Goal: Task Accomplishment & Management: Use online tool/utility

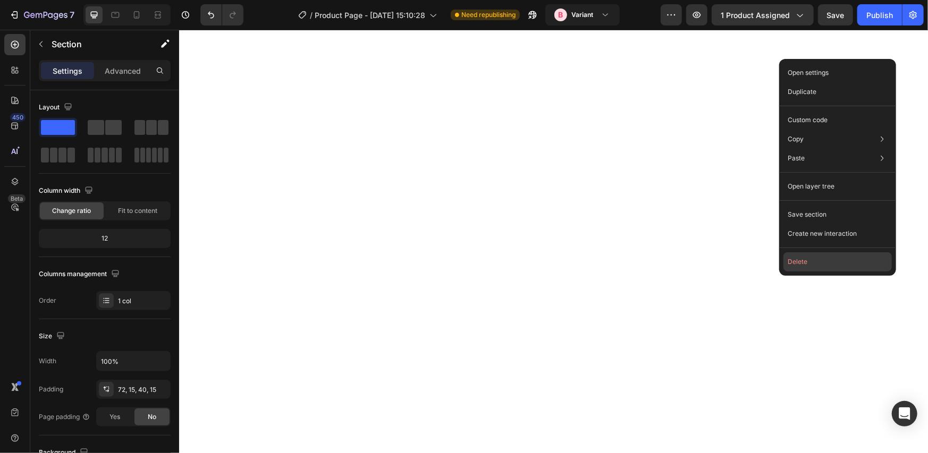
click at [793, 255] on button "Delete" at bounding box center [837, 261] width 108 height 19
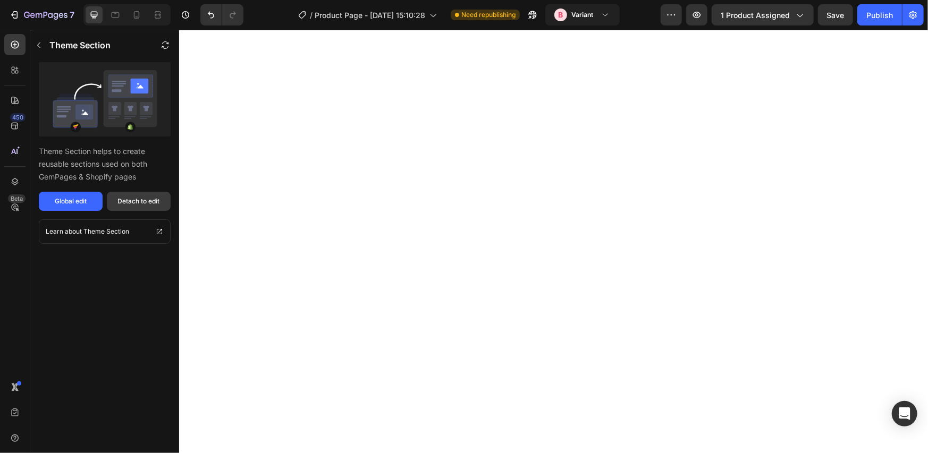
click at [145, 198] on div "Detach to edit" at bounding box center [139, 202] width 42 height 10
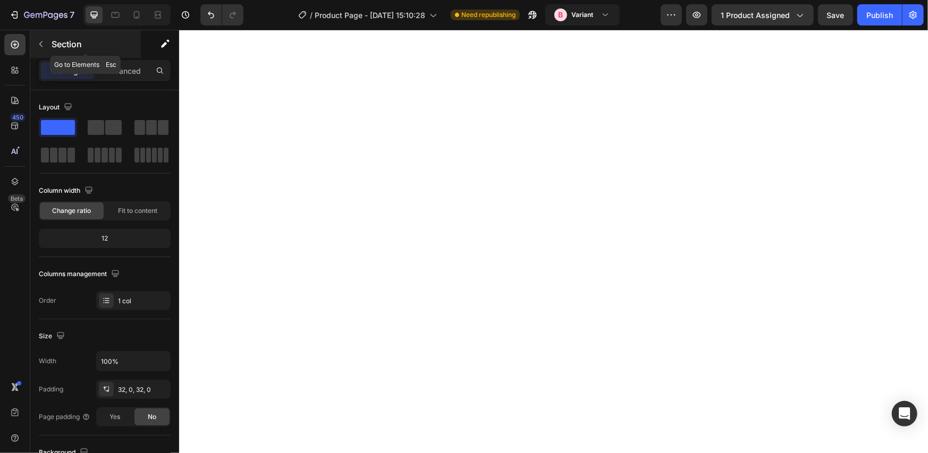
click at [69, 45] on p "Section" at bounding box center [95, 44] width 87 height 13
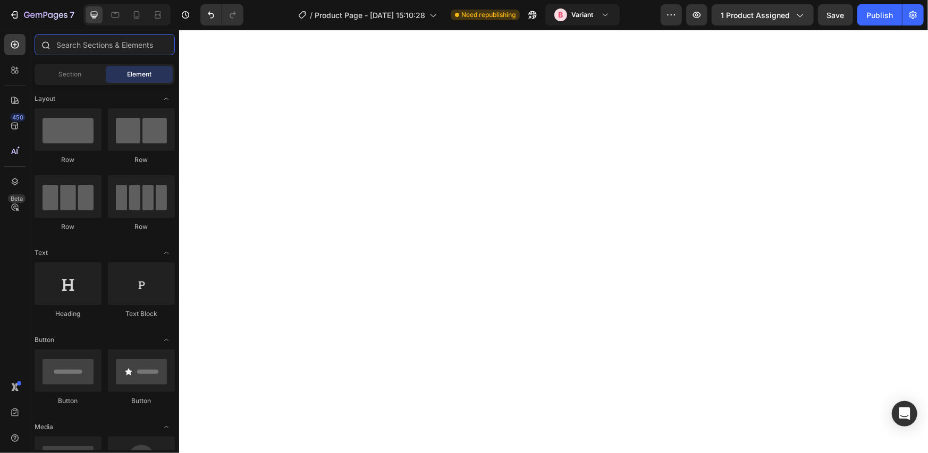
click at [111, 48] on input "text" at bounding box center [105, 44] width 140 height 21
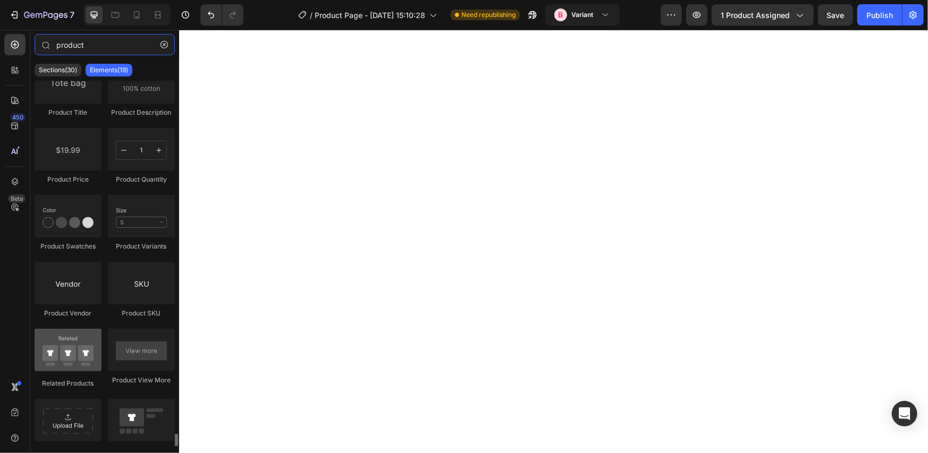
scroll to position [355, 0]
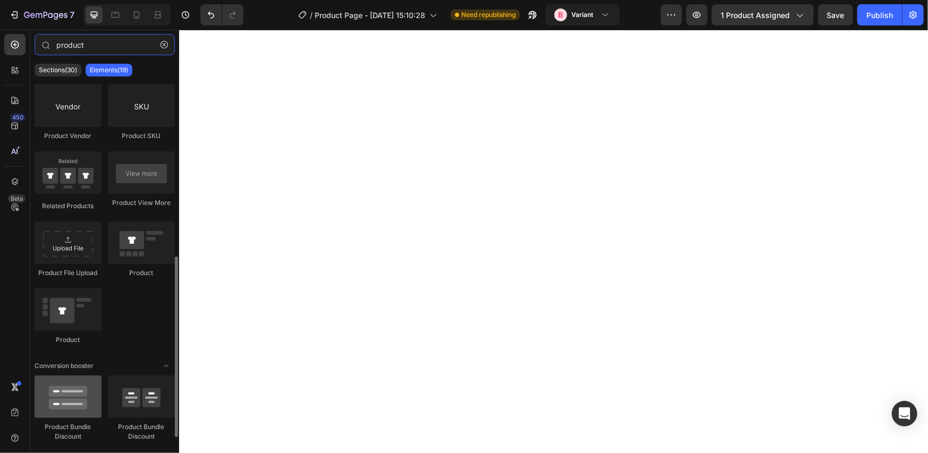
type input "product"
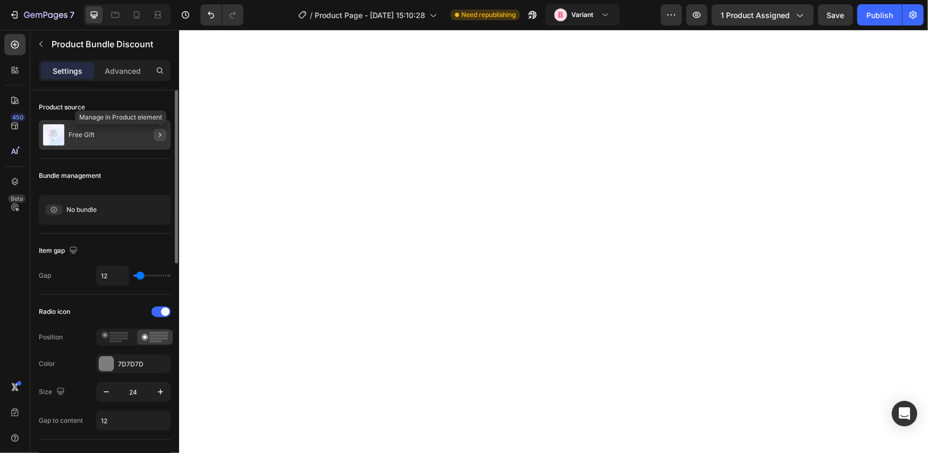
click at [156, 135] on icon "button" at bounding box center [160, 135] width 9 height 9
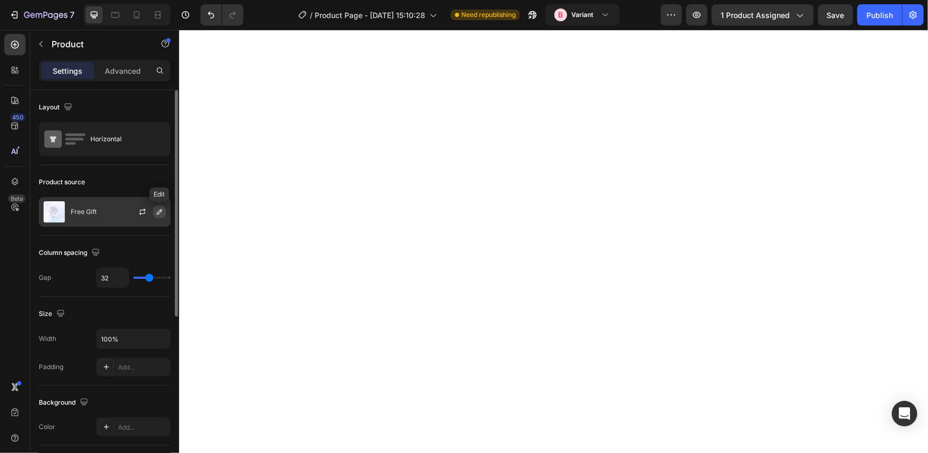
click at [156, 212] on icon "button" at bounding box center [159, 212] width 9 height 9
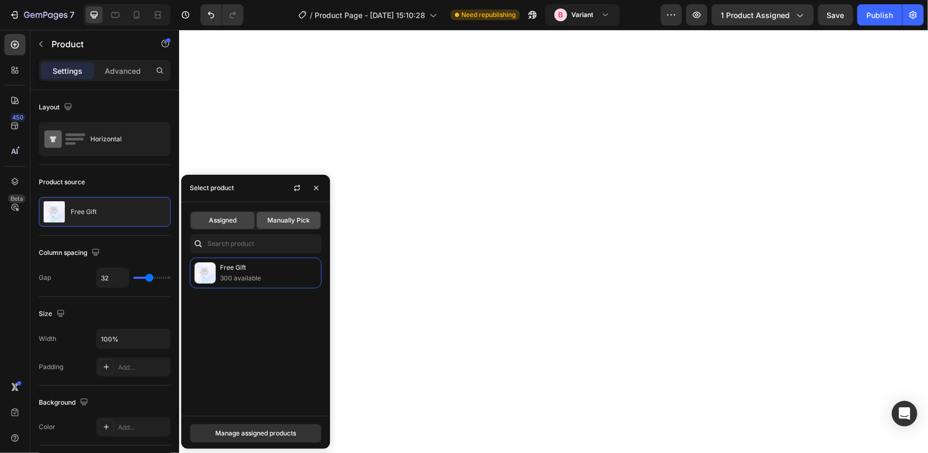
click at [289, 220] on span "Manually Pick" at bounding box center [288, 221] width 43 height 10
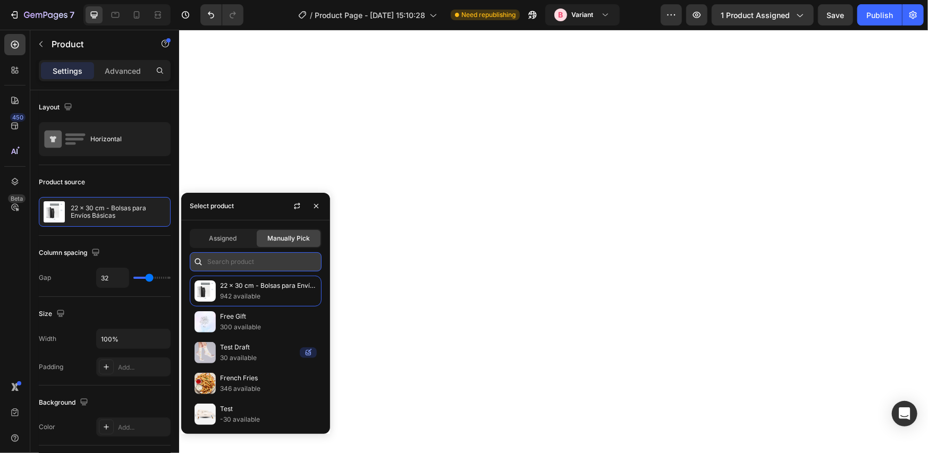
click at [233, 256] on input "text" at bounding box center [256, 261] width 132 height 19
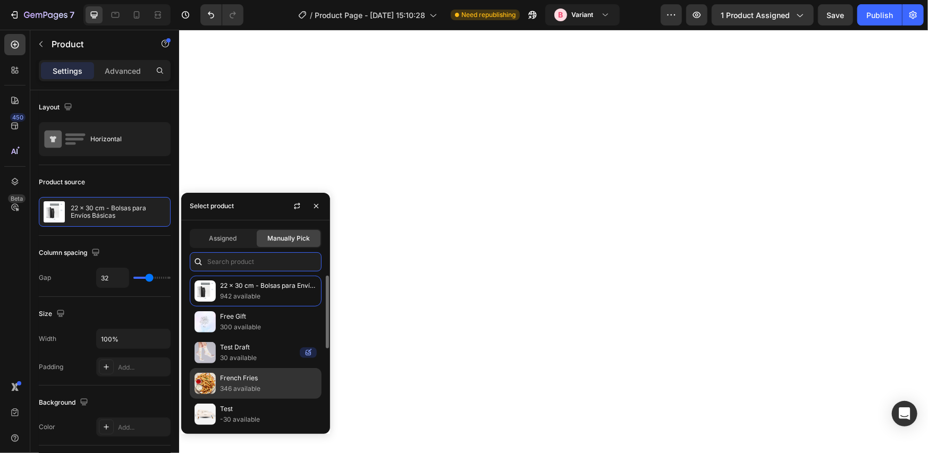
scroll to position [157, 0]
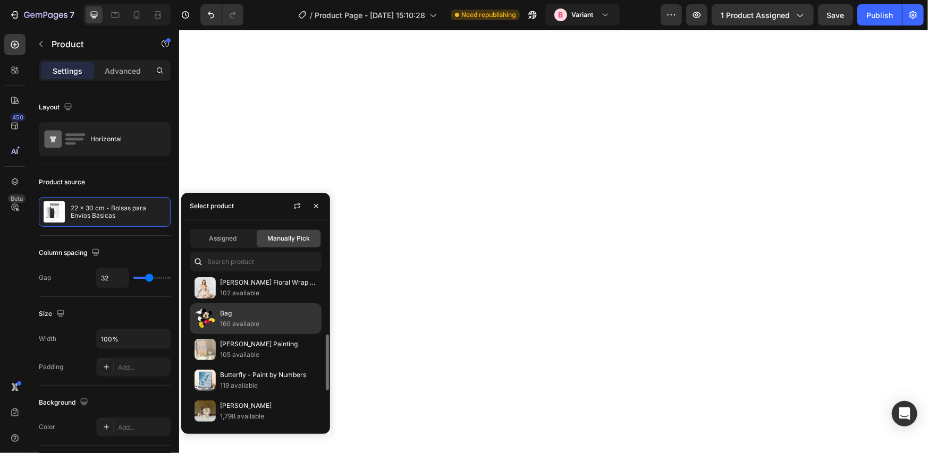
click at [238, 334] on div "Bag 160 available" at bounding box center [256, 349] width 132 height 31
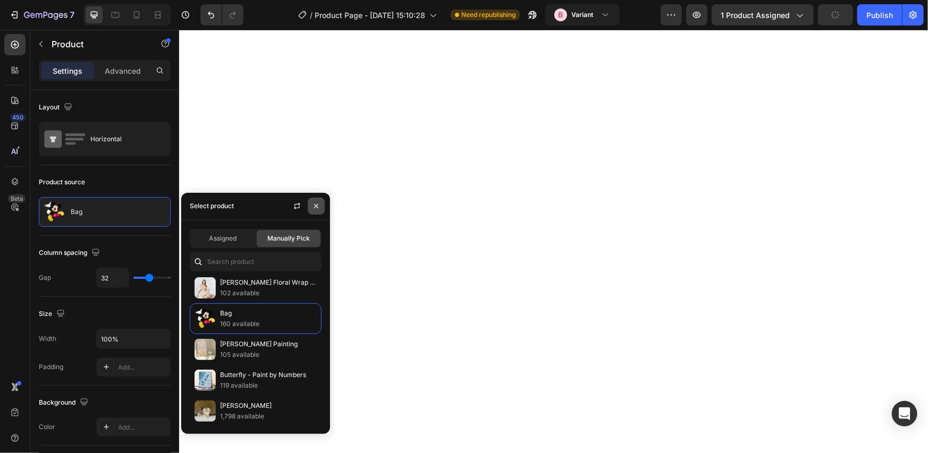
click at [314, 206] on icon "button" at bounding box center [316, 206] width 9 height 9
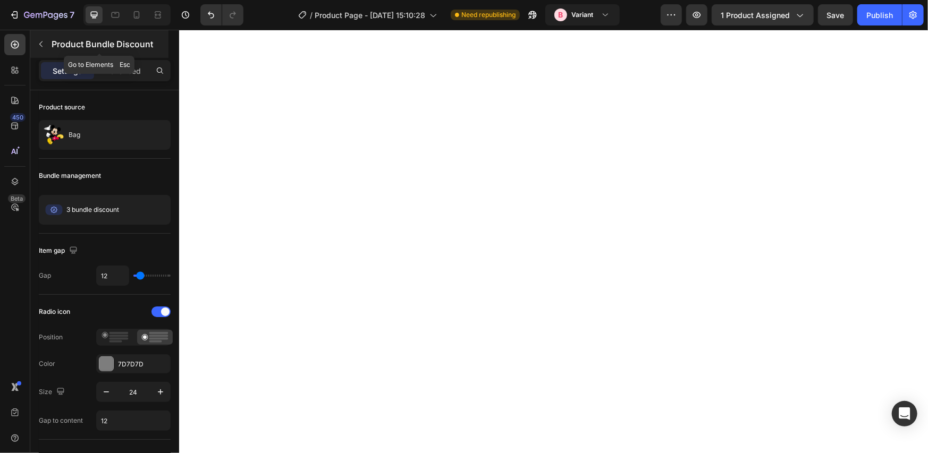
click at [81, 44] on p "Product Bundle Discount" at bounding box center [109, 44] width 115 height 13
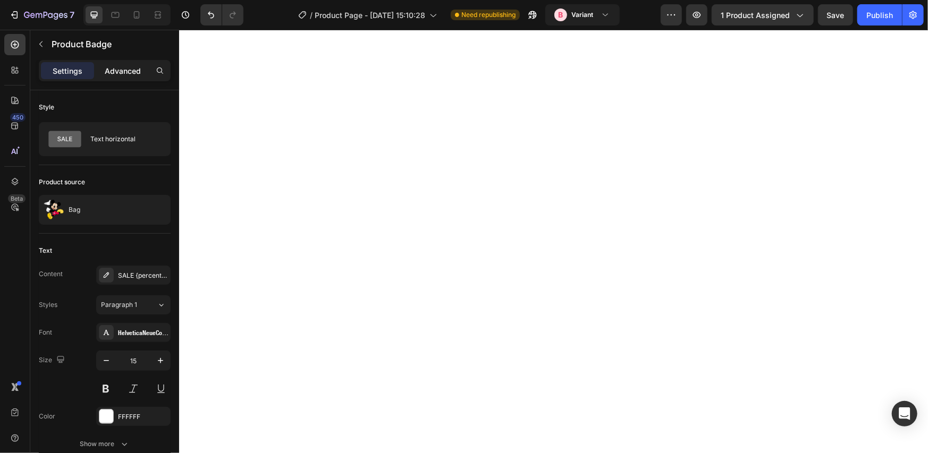
click at [123, 78] on div "Advanced" at bounding box center [122, 70] width 53 height 17
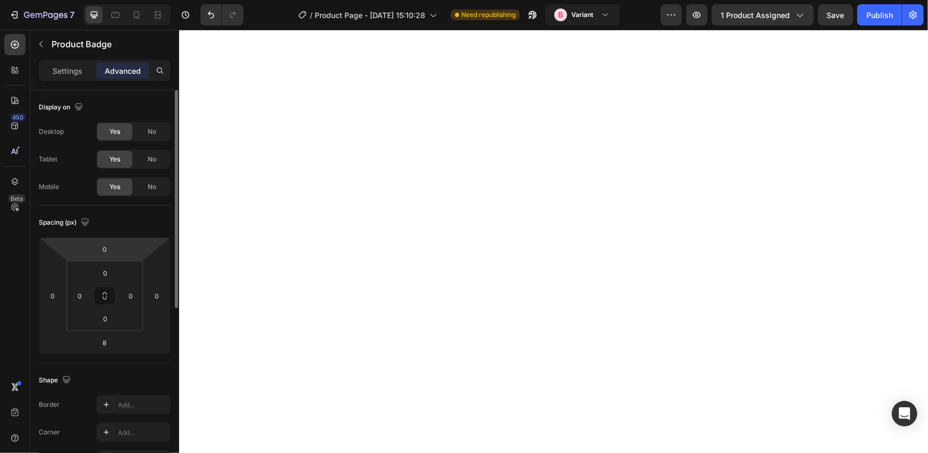
scroll to position [315, 0]
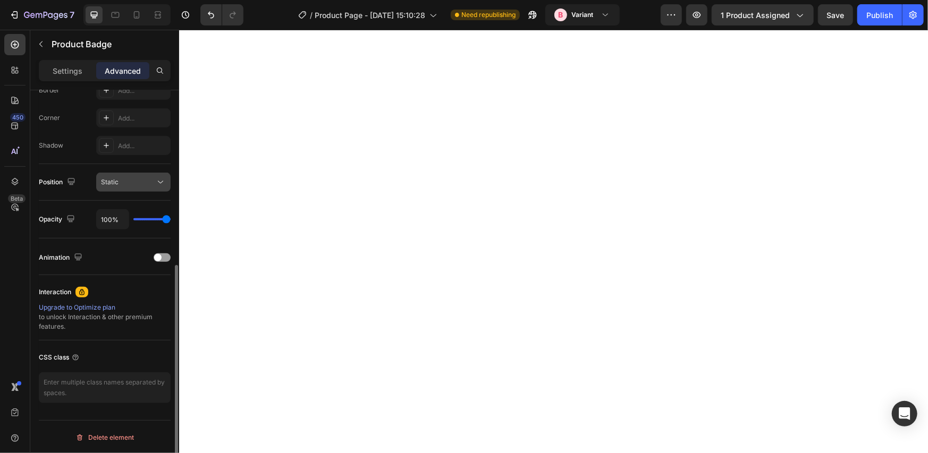
click at [140, 184] on div "Static" at bounding box center [128, 183] width 54 height 10
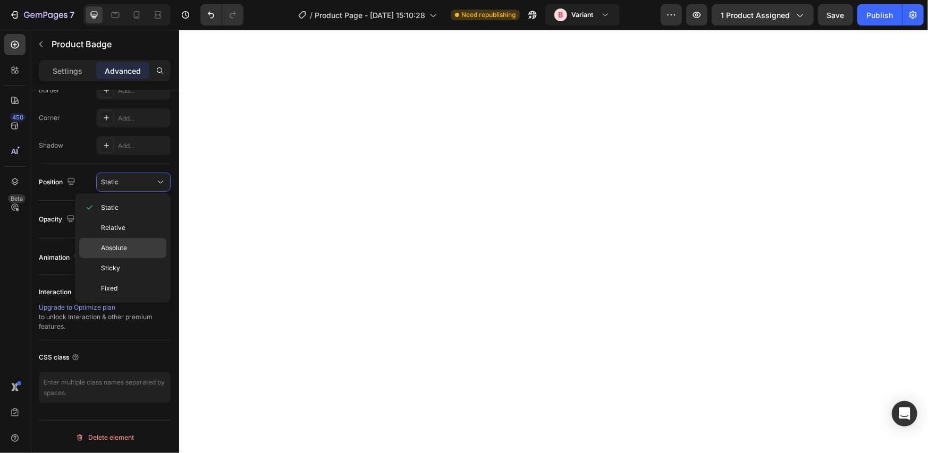
click at [134, 243] on p "Absolute" at bounding box center [131, 248] width 61 height 10
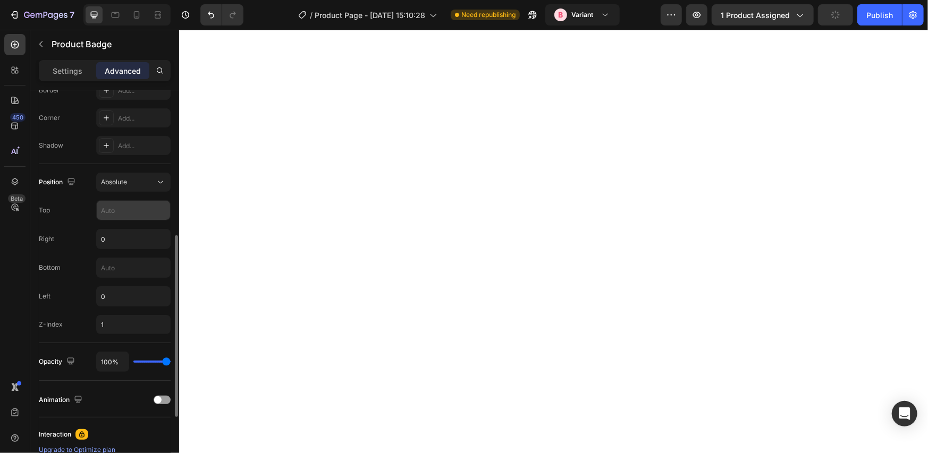
click at [136, 203] on input "text" at bounding box center [133, 210] width 73 height 19
type input "1"
type input "-50"
click at [137, 188] on button "Absolute" at bounding box center [133, 182] width 74 height 19
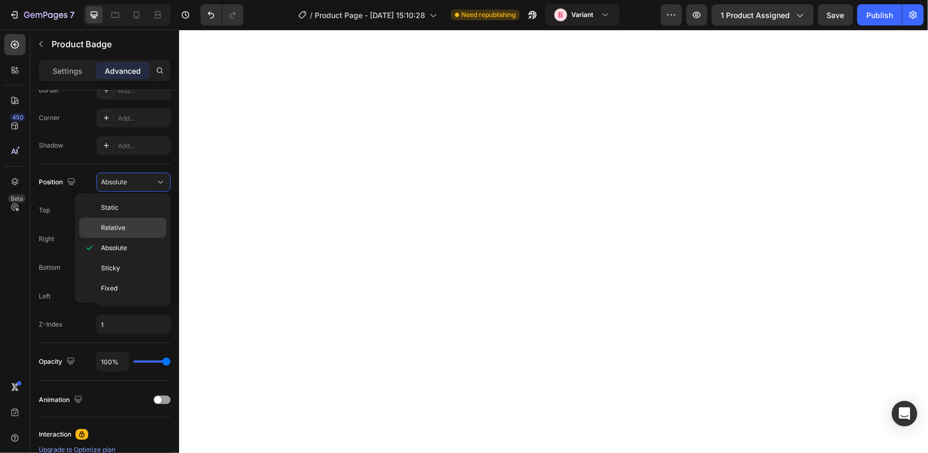
click at [139, 234] on div "Relative" at bounding box center [122, 228] width 87 height 20
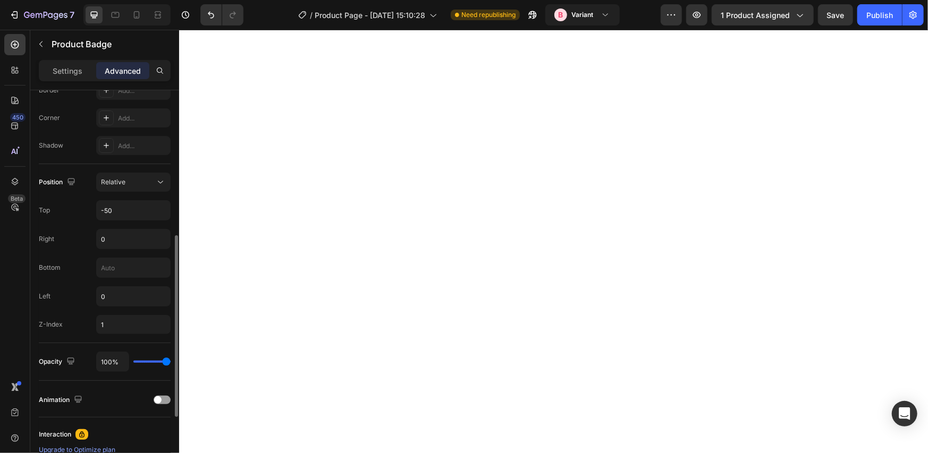
click at [78, 214] on div "Top -50" at bounding box center [105, 210] width 132 height 20
